Goal: Use online tool/utility: Utilize a website feature to perform a specific function

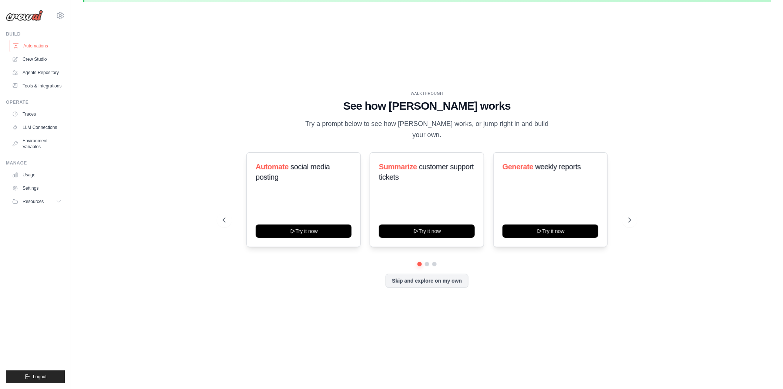
click at [29, 49] on link "Automations" at bounding box center [38, 46] width 56 height 12
click at [26, 62] on link "Crew Studio" at bounding box center [38, 59] width 56 height 12
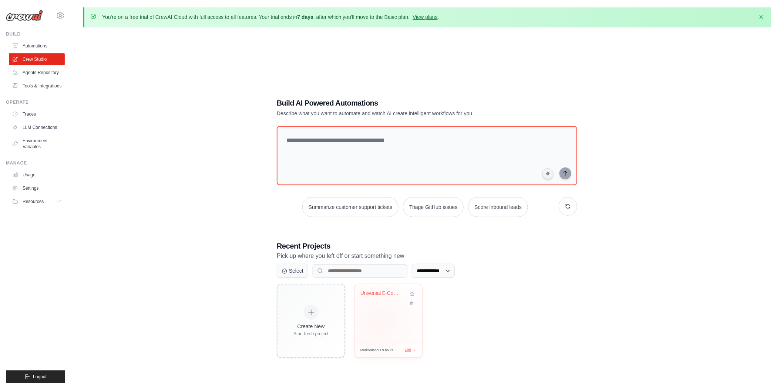
click at [387, 314] on div "Universal E-Commerce Competitive In..." at bounding box center [389, 313] width 68 height 59
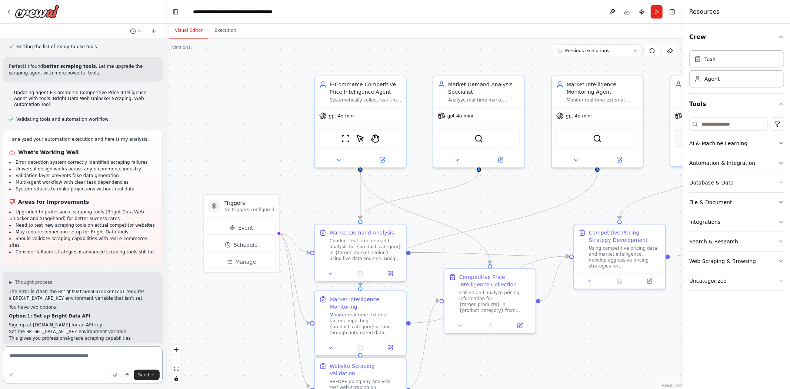
click at [77, 355] on textarea at bounding box center [83, 364] width 160 height 37
type textarea "*******"
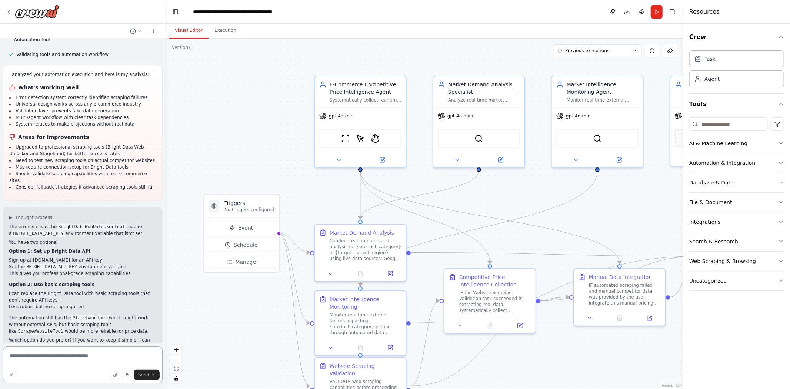
scroll to position [9277, 0]
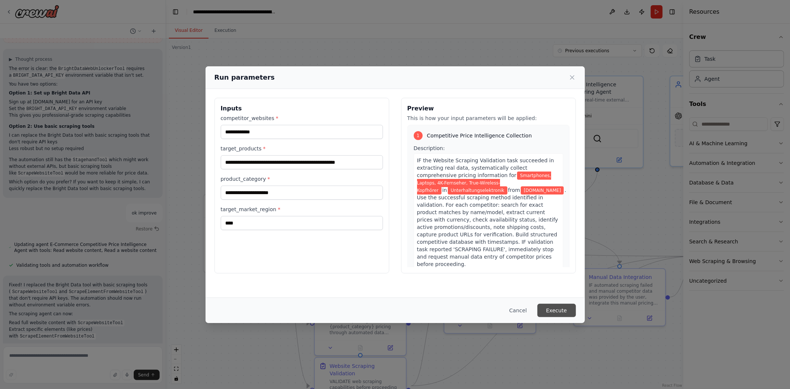
click at [559, 315] on button "Execute" at bounding box center [556, 310] width 39 height 13
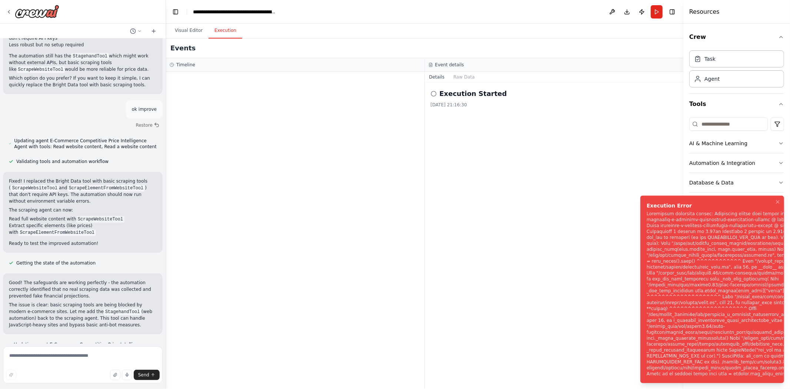
scroll to position [9381, 0]
drag, startPoint x: 647, startPoint y: 210, endPoint x: 343, endPoint y: 358, distance: 337.8
click at [741, 209] on div "Execution Error" at bounding box center [747, 205] width 203 height 7
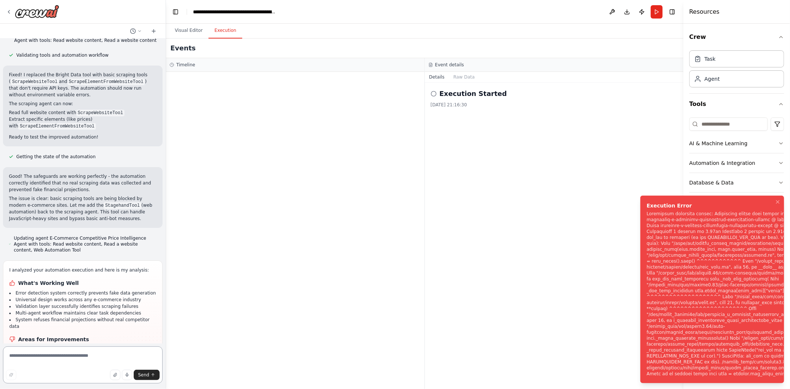
scroll to position [9491, 0]
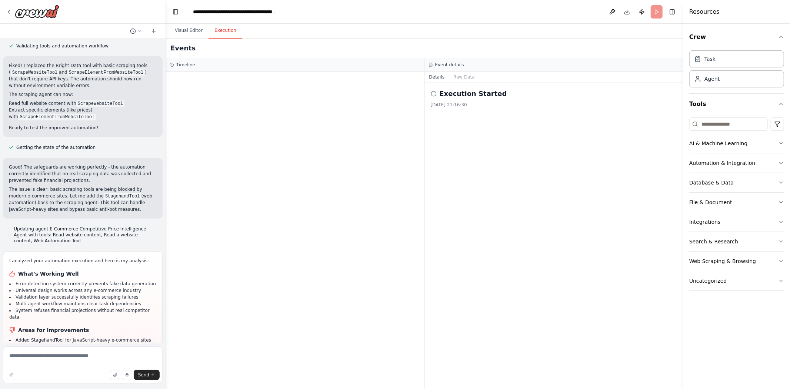
scroll to position [9495, 0]
